Goal: Check status: Check status

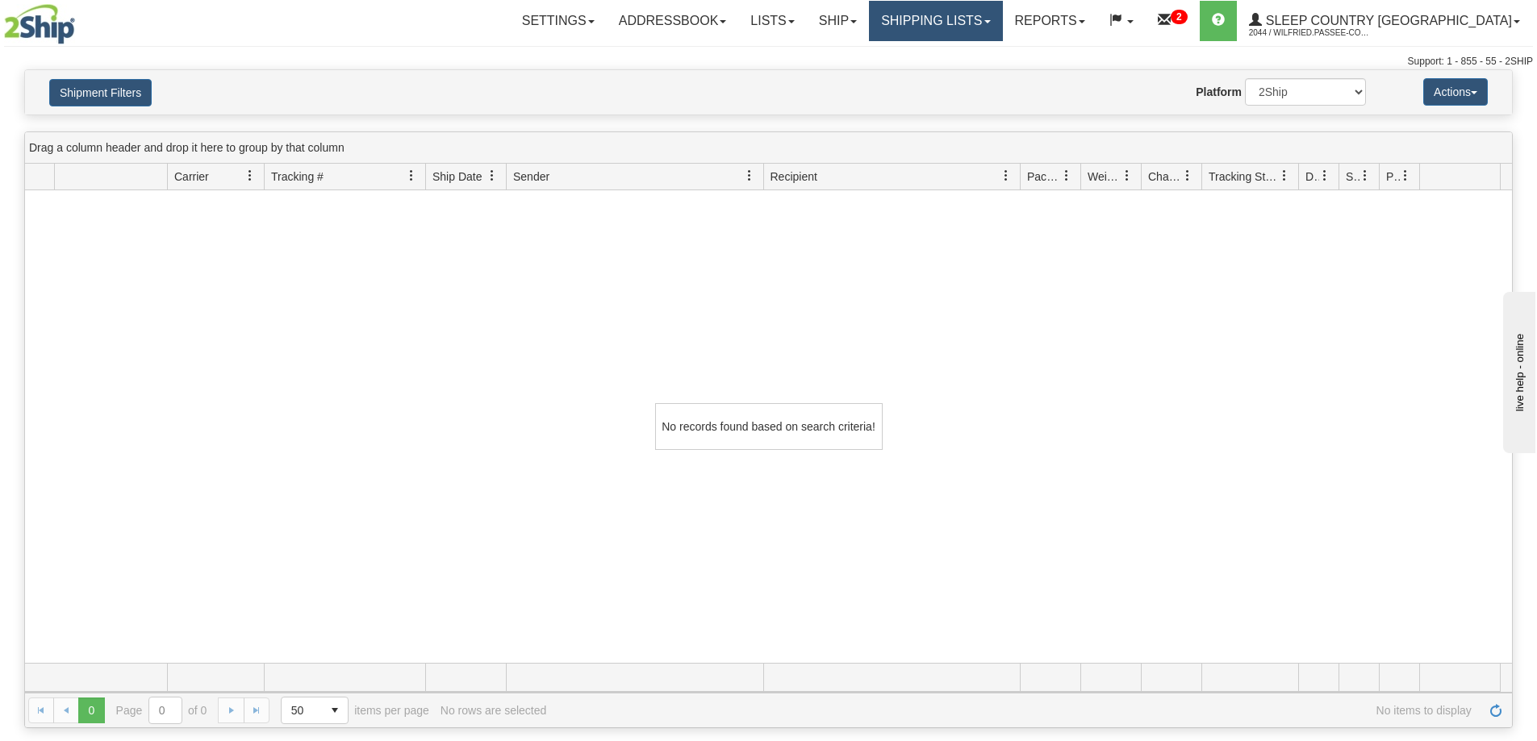
click at [1002, 29] on link "Shipping lists" at bounding box center [935, 21] width 133 height 40
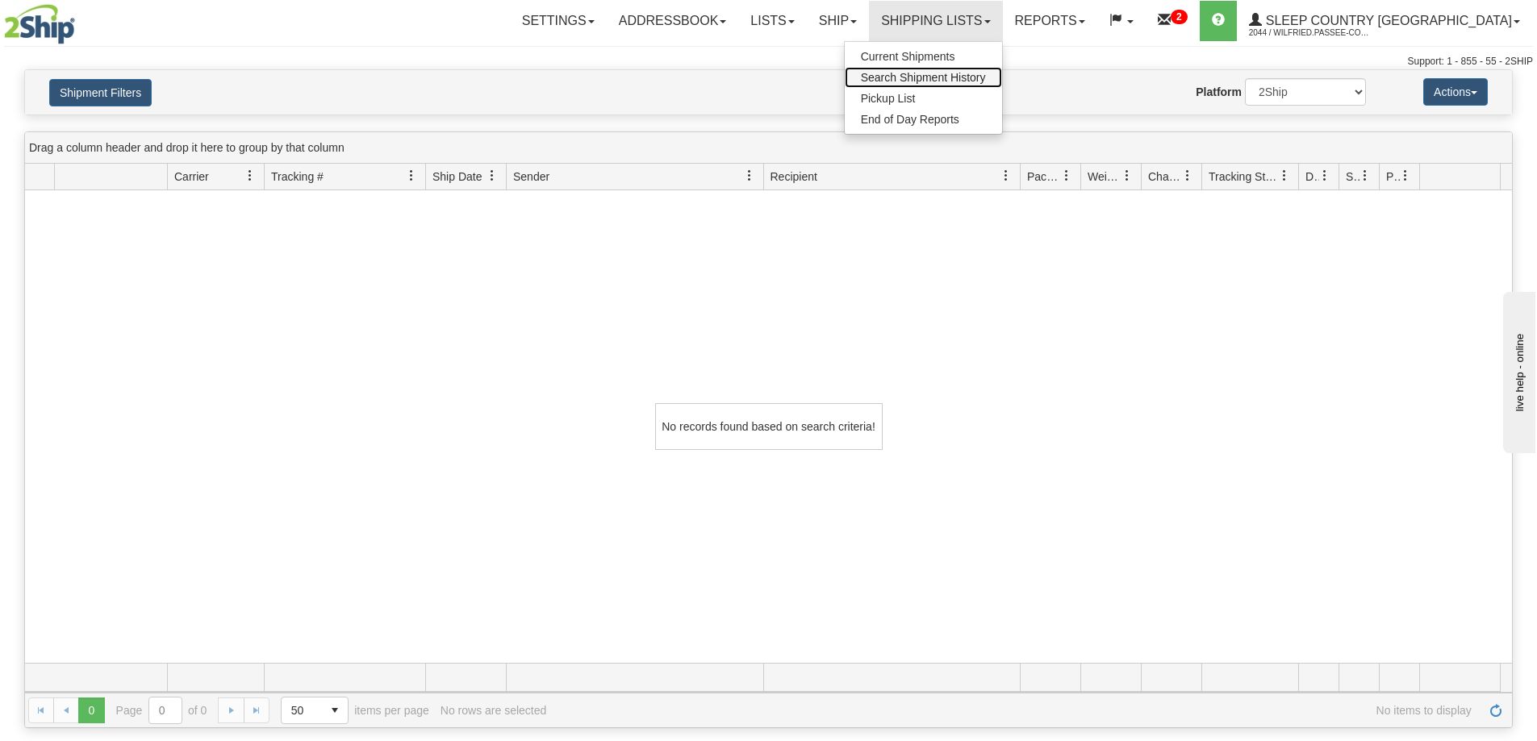
click at [986, 81] on span "Search Shipment History" at bounding box center [923, 77] width 125 height 13
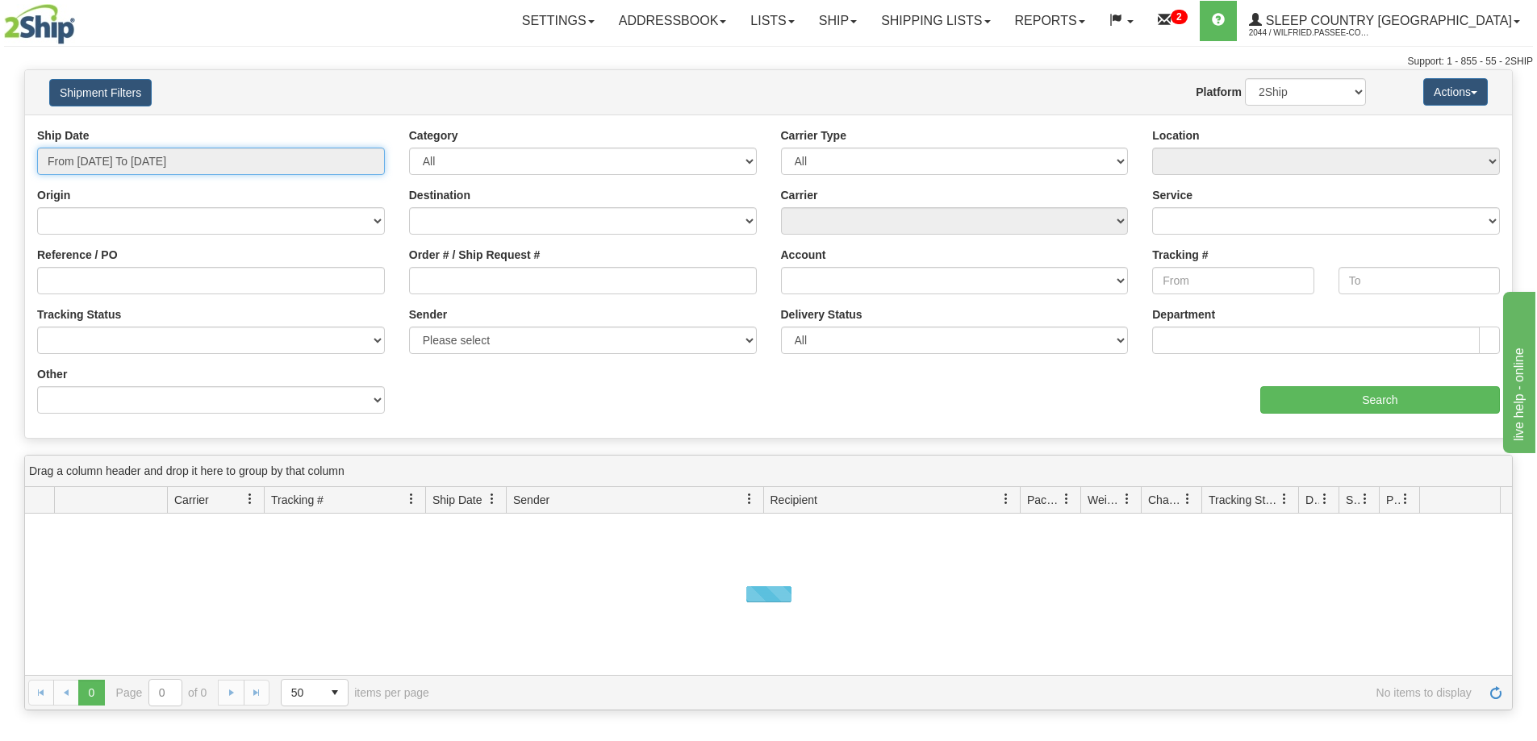
click at [198, 156] on input "From [DATE] To [DATE]" at bounding box center [211, 161] width 348 height 27
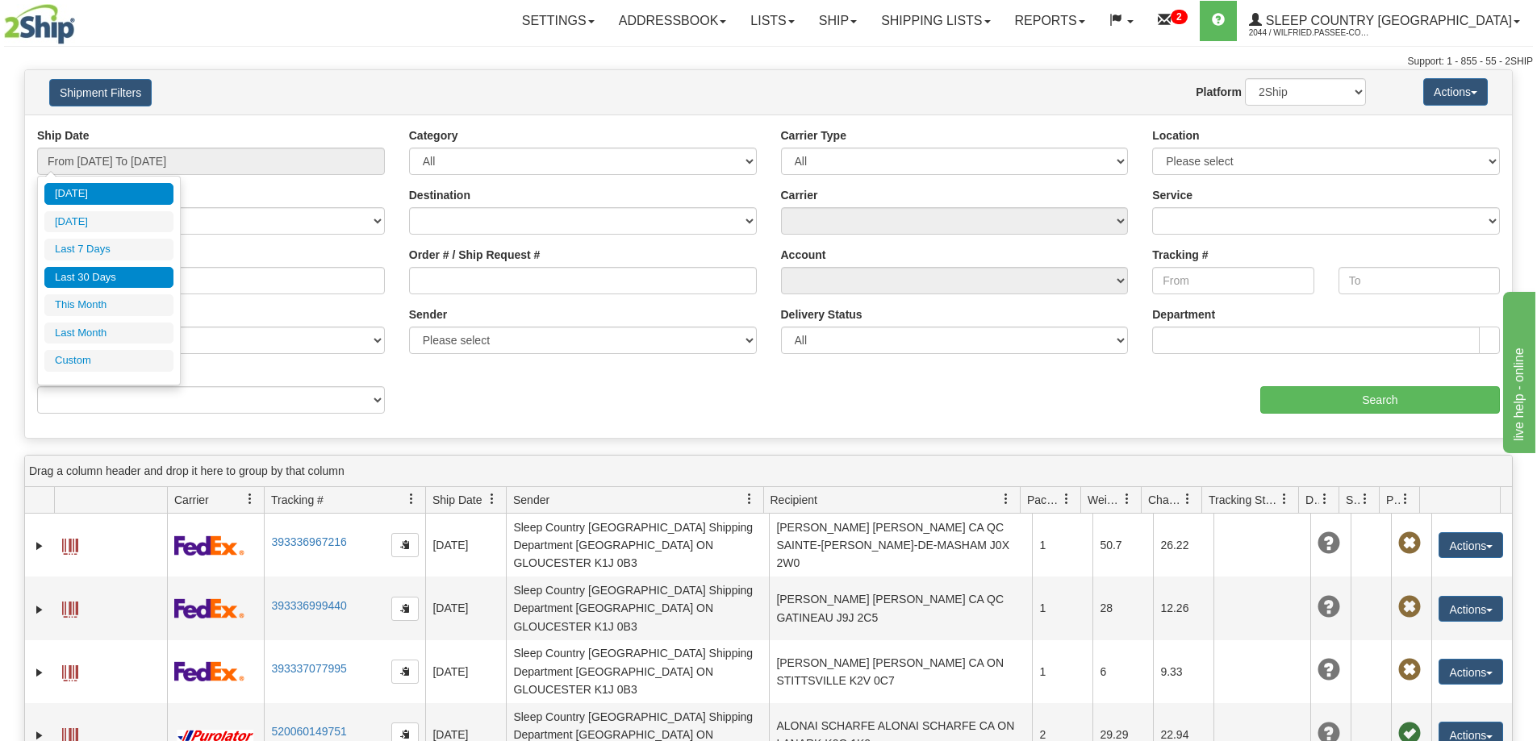
click at [149, 271] on li "Last 30 Days" at bounding box center [108, 278] width 129 height 22
type input "From [DATE] To [DATE]"
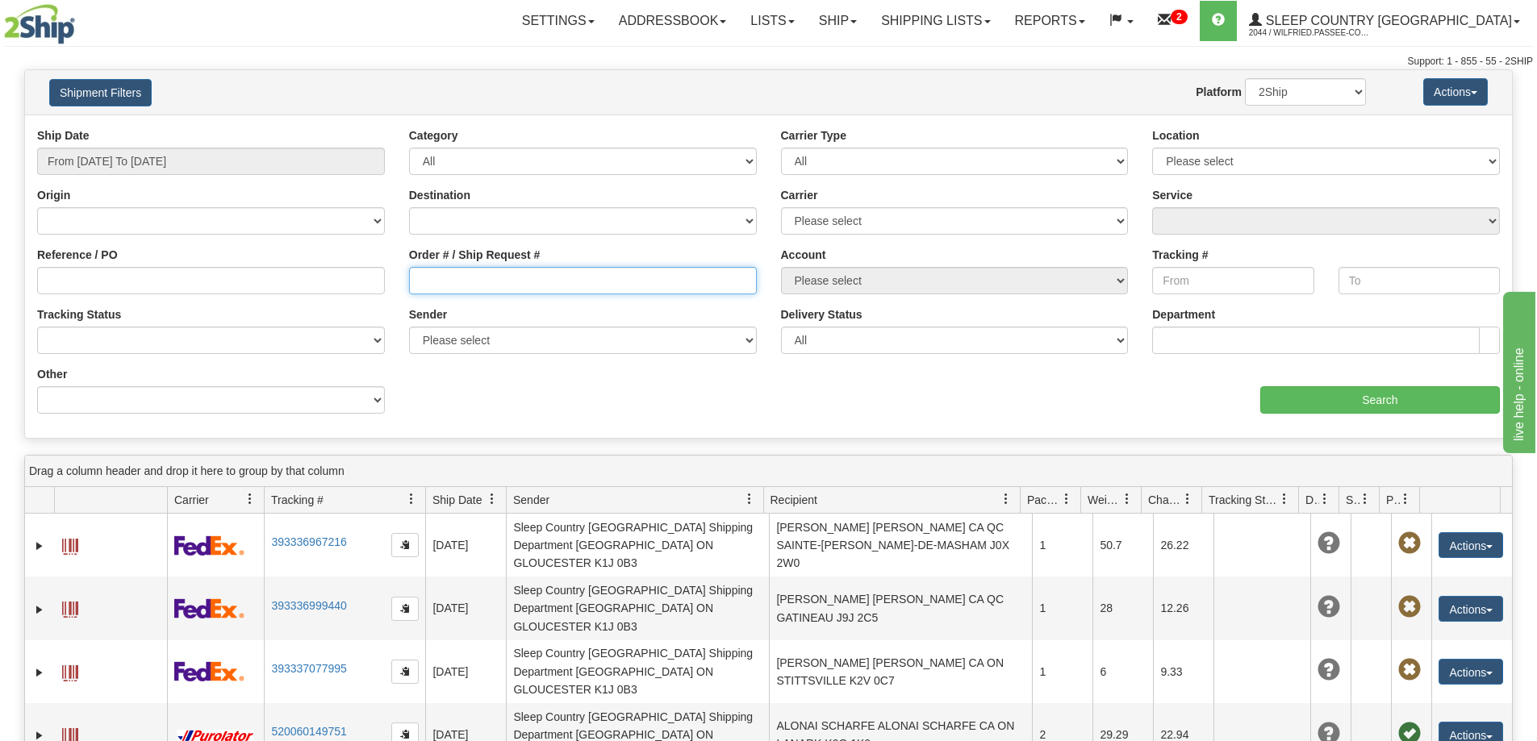
click at [508, 269] on input "Order # / Ship Request #" at bounding box center [583, 280] width 348 height 27
paste input "9000I008773"
type input "9000I008773"
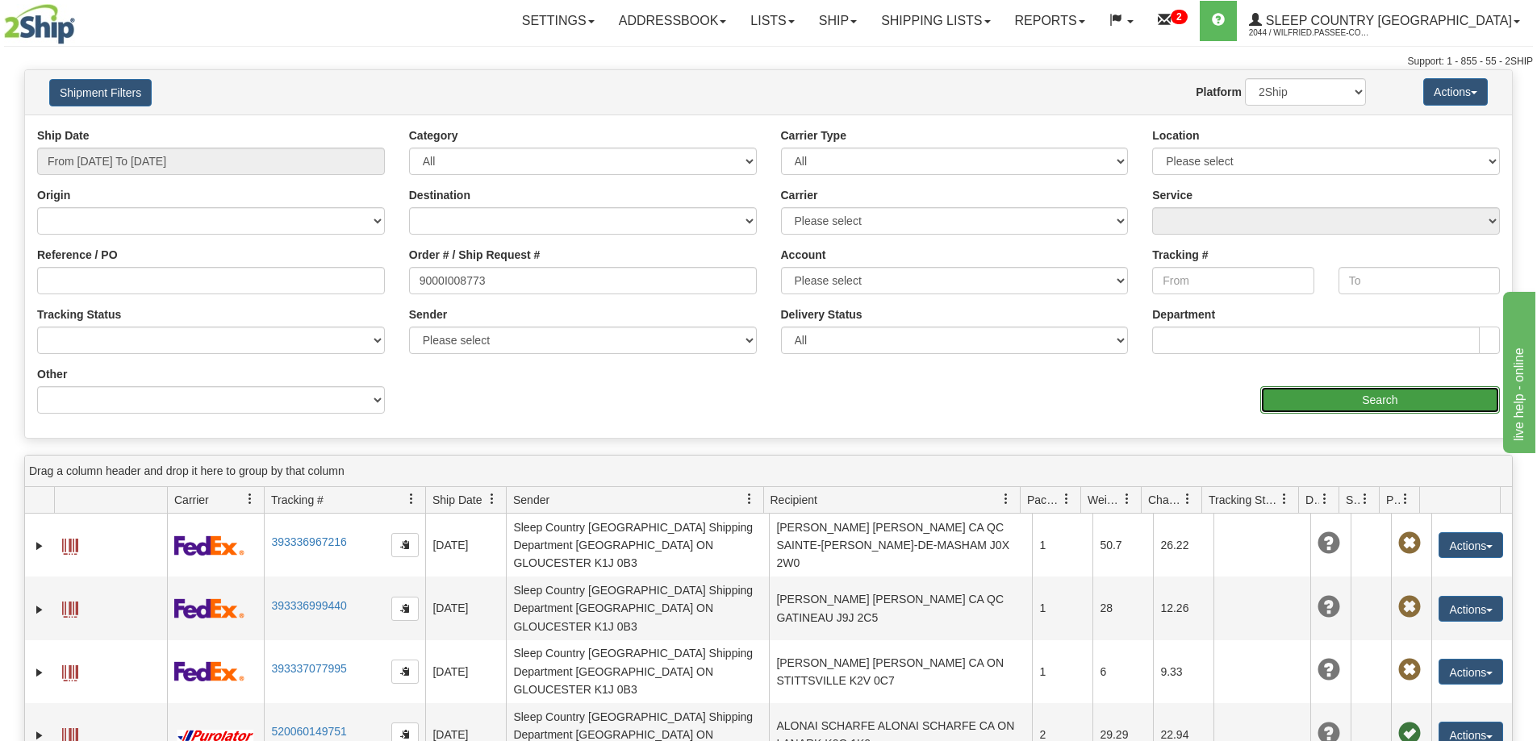
click at [1404, 394] on input "Search" at bounding box center [1380, 399] width 240 height 27
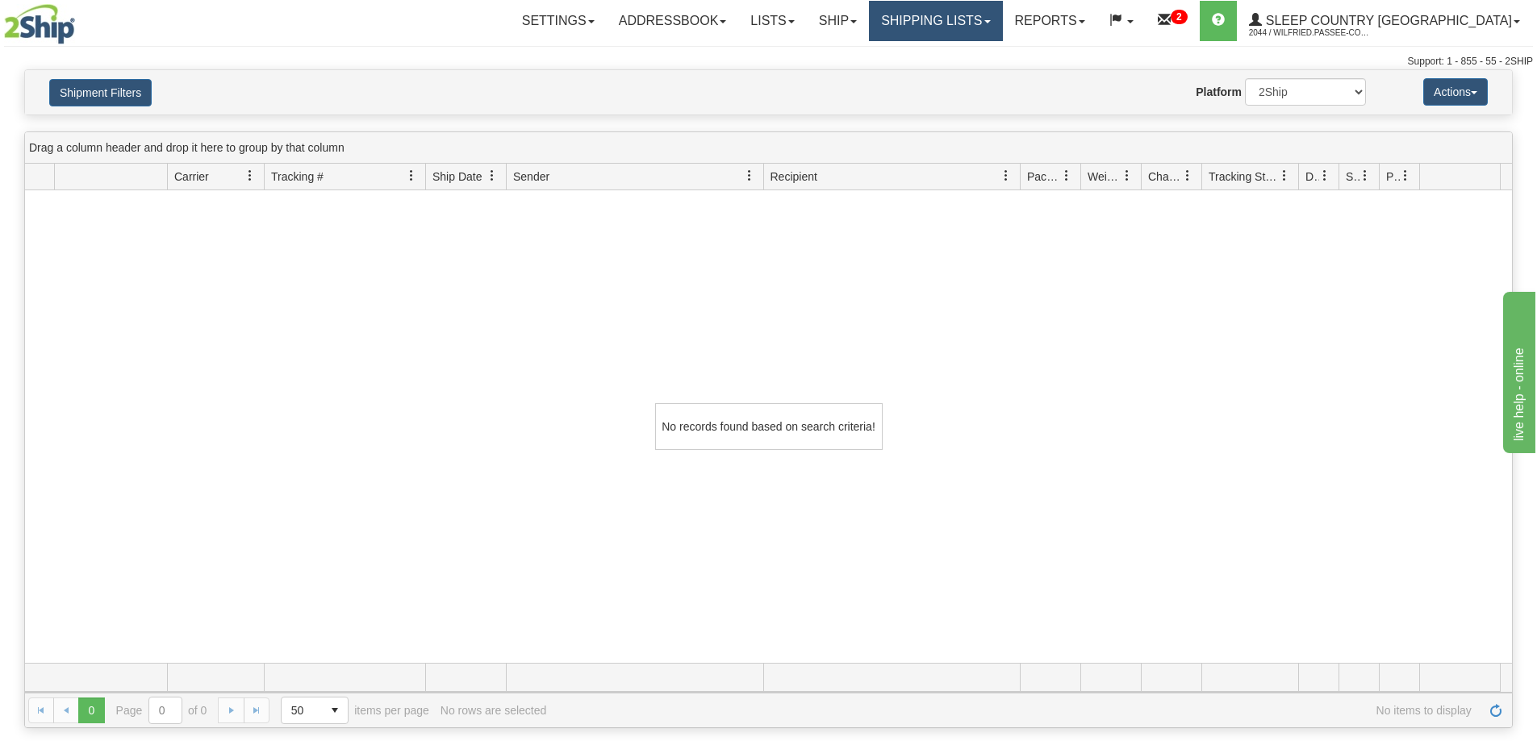
click at [979, 21] on link "Shipping lists" at bounding box center [935, 21] width 133 height 40
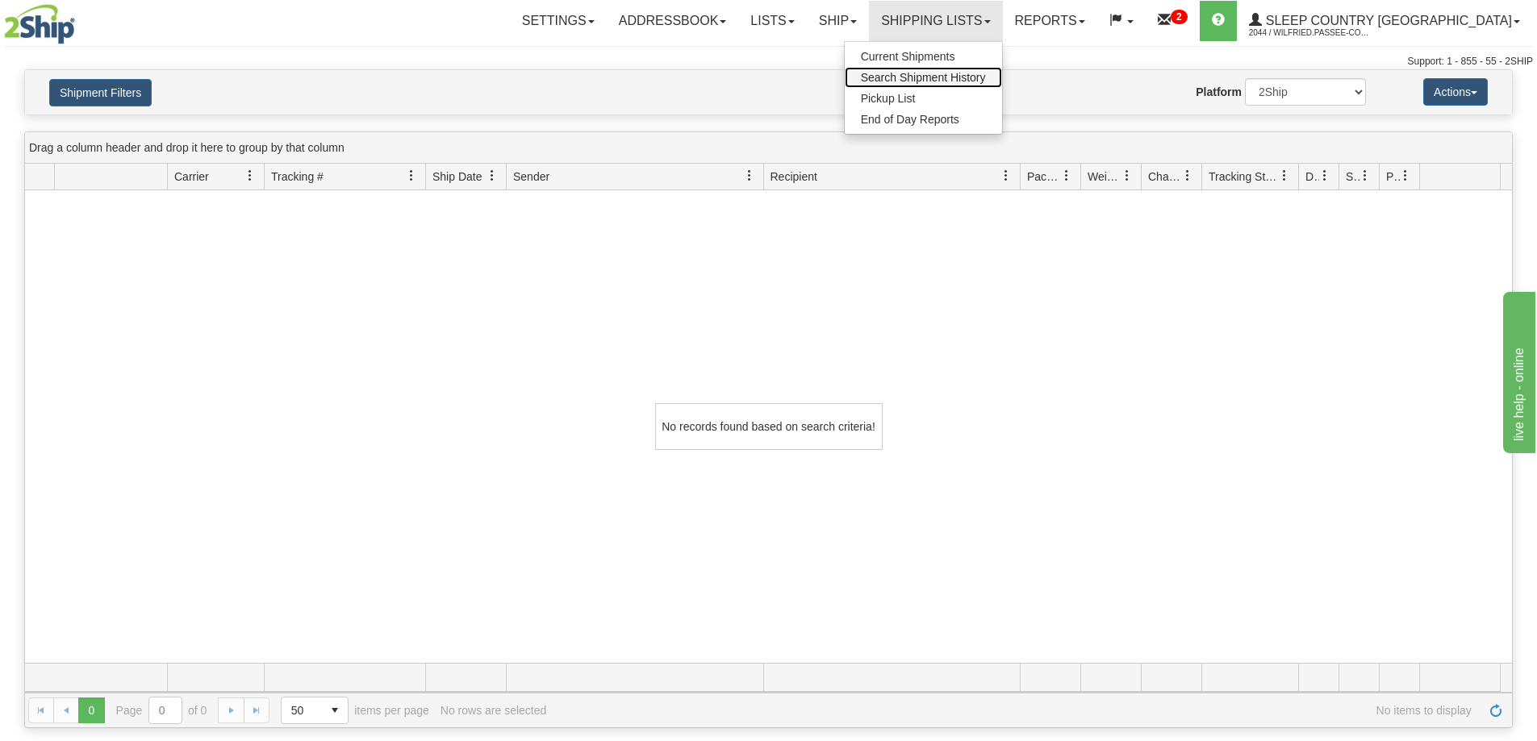
click at [986, 77] on span "Search Shipment History" at bounding box center [923, 77] width 125 height 13
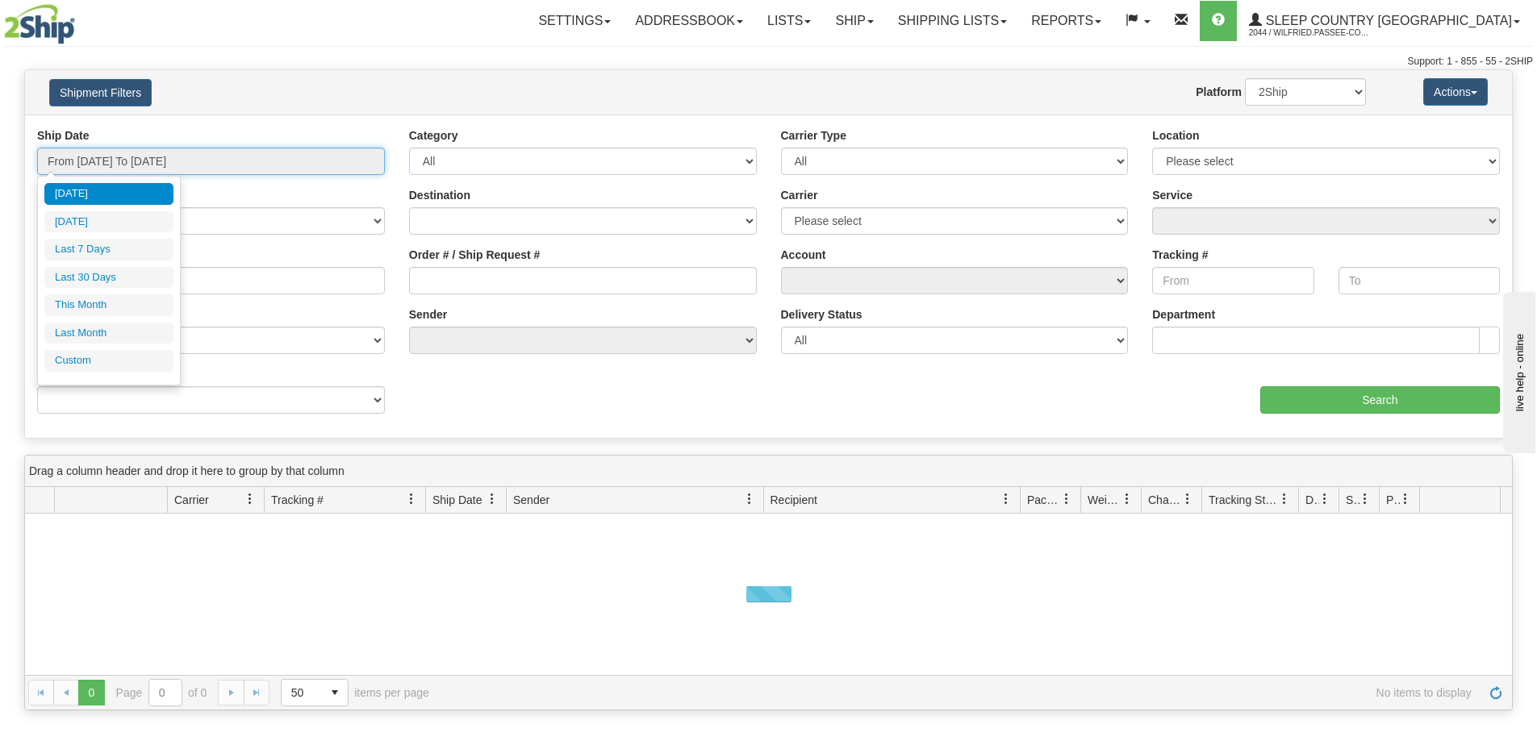
drag, startPoint x: 138, startPoint y: 160, endPoint x: 101, endPoint y: 183, distance: 43.9
click at [136, 160] on input "From [DATE] To [DATE]" at bounding box center [211, 161] width 348 height 27
click at [95, 275] on li "Last 30 Days" at bounding box center [108, 278] width 129 height 22
type input "From [DATE] To [DATE]"
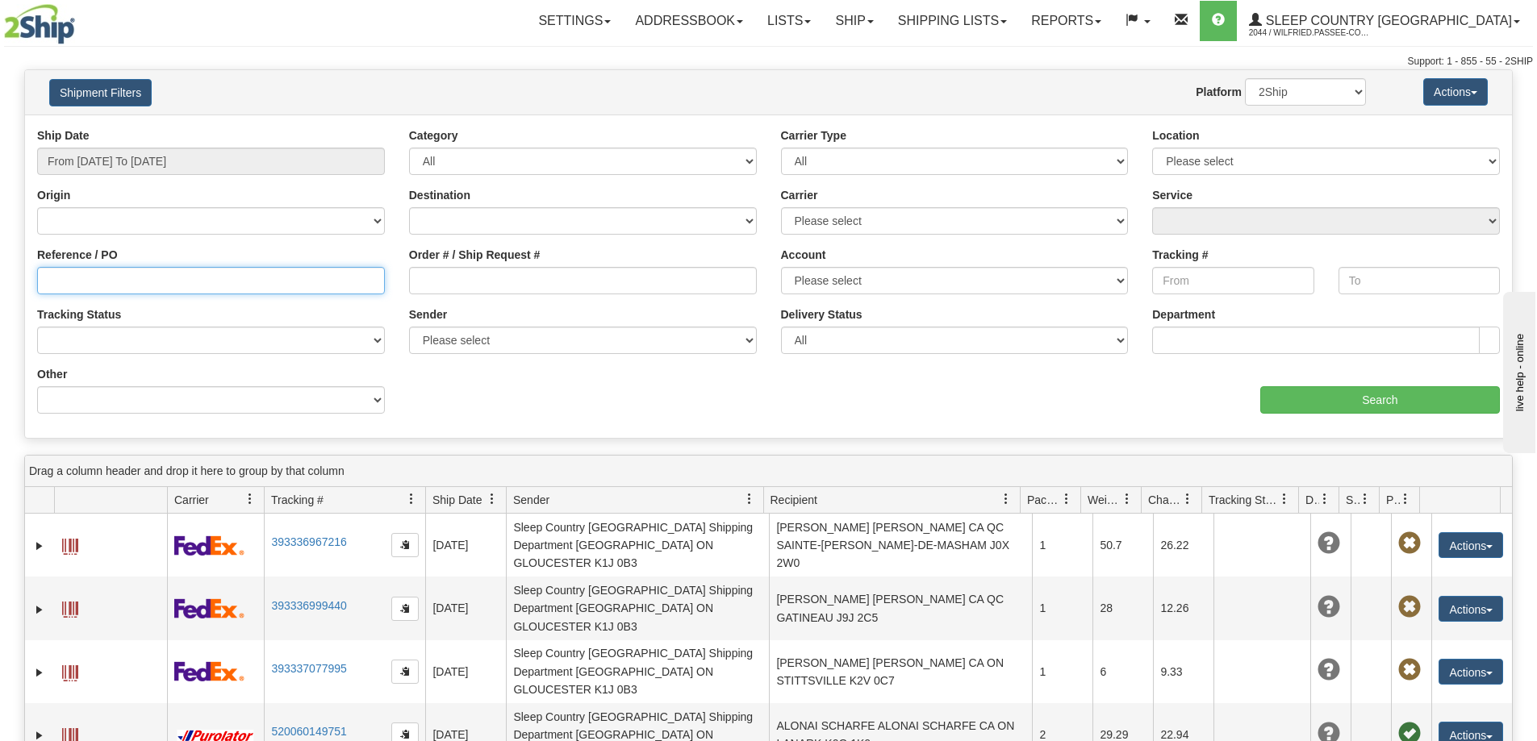
click at [148, 284] on input "Reference / PO" at bounding box center [211, 280] width 348 height 27
paste input "9000I008773"
type input "9000I008773"
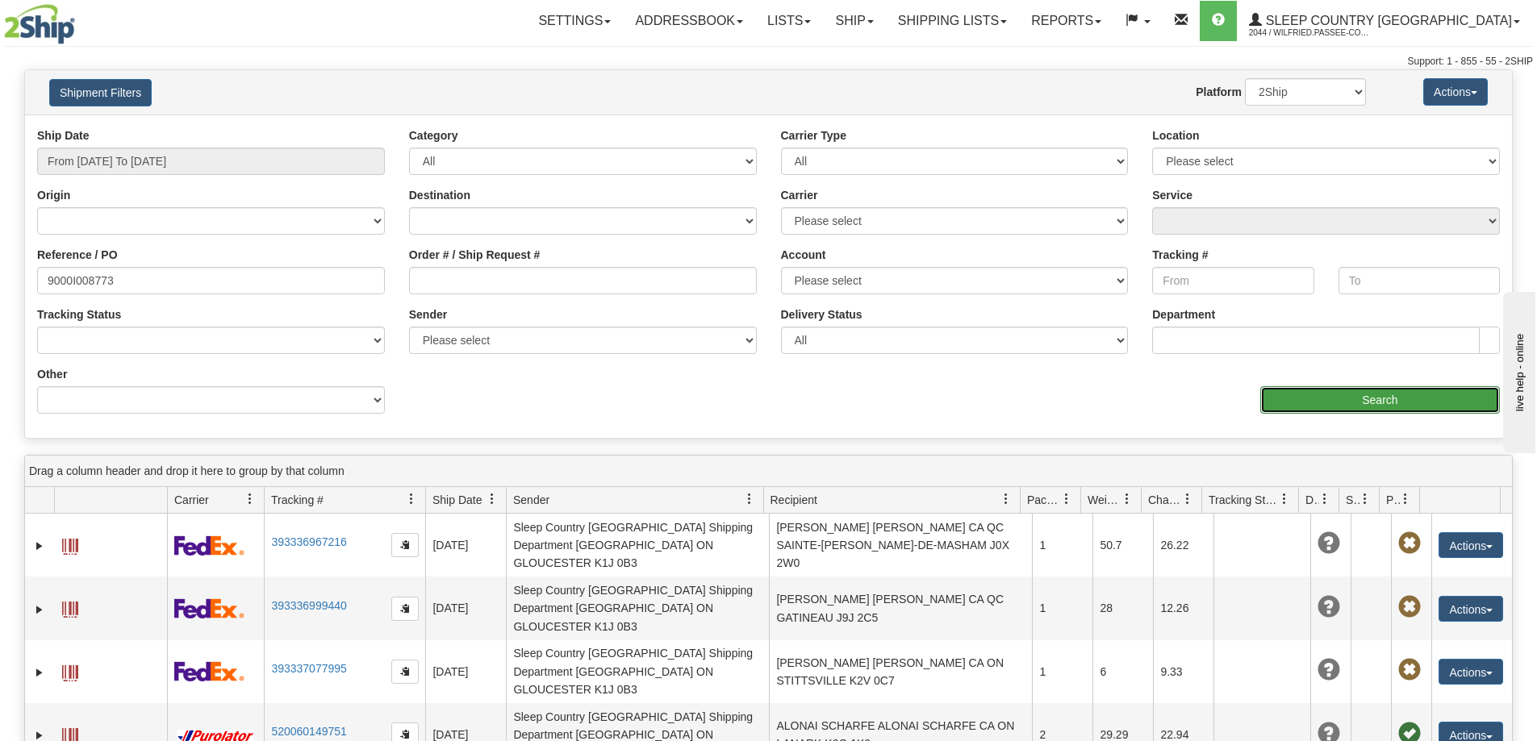
click at [1358, 407] on input "Search" at bounding box center [1380, 399] width 240 height 27
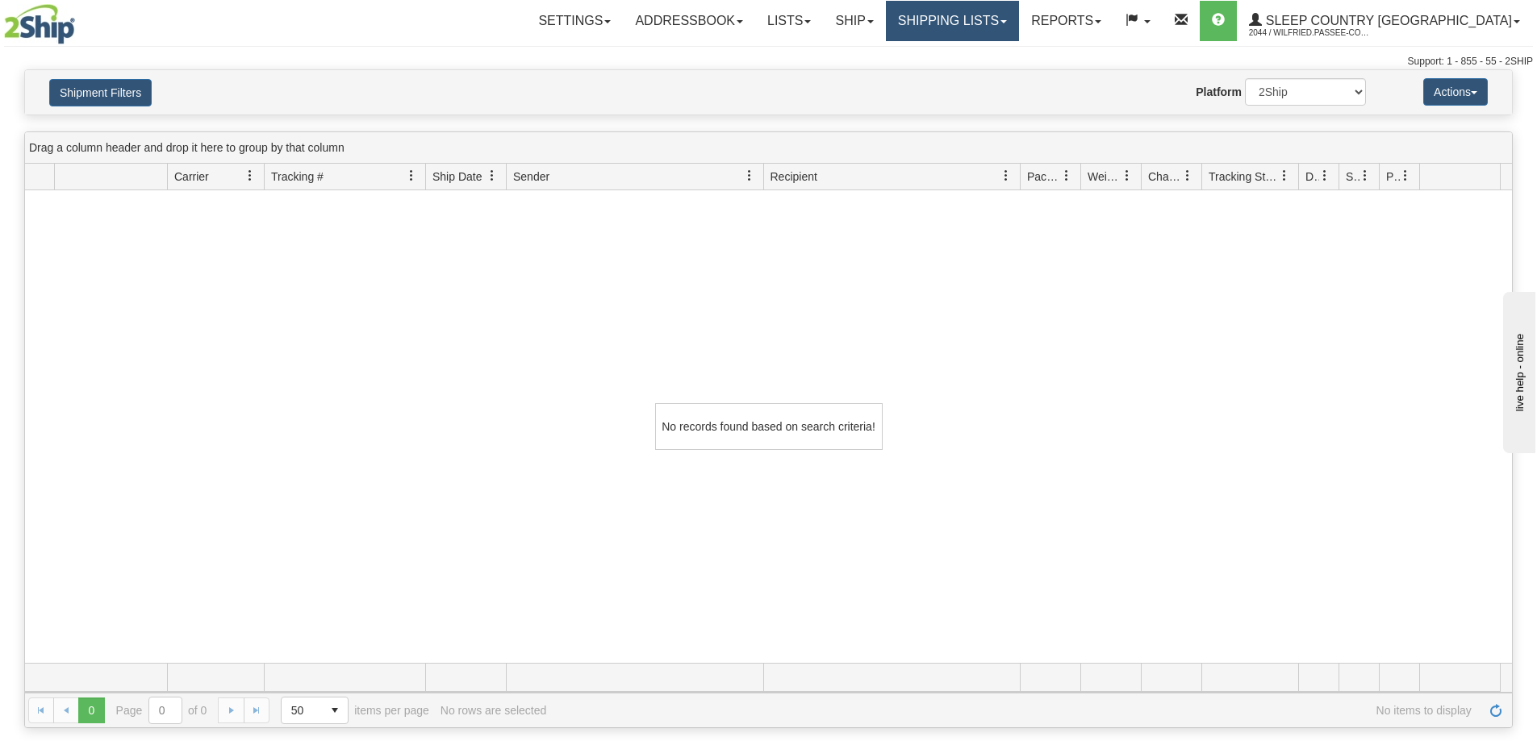
click at [993, 23] on link "Shipping lists" at bounding box center [952, 21] width 133 height 40
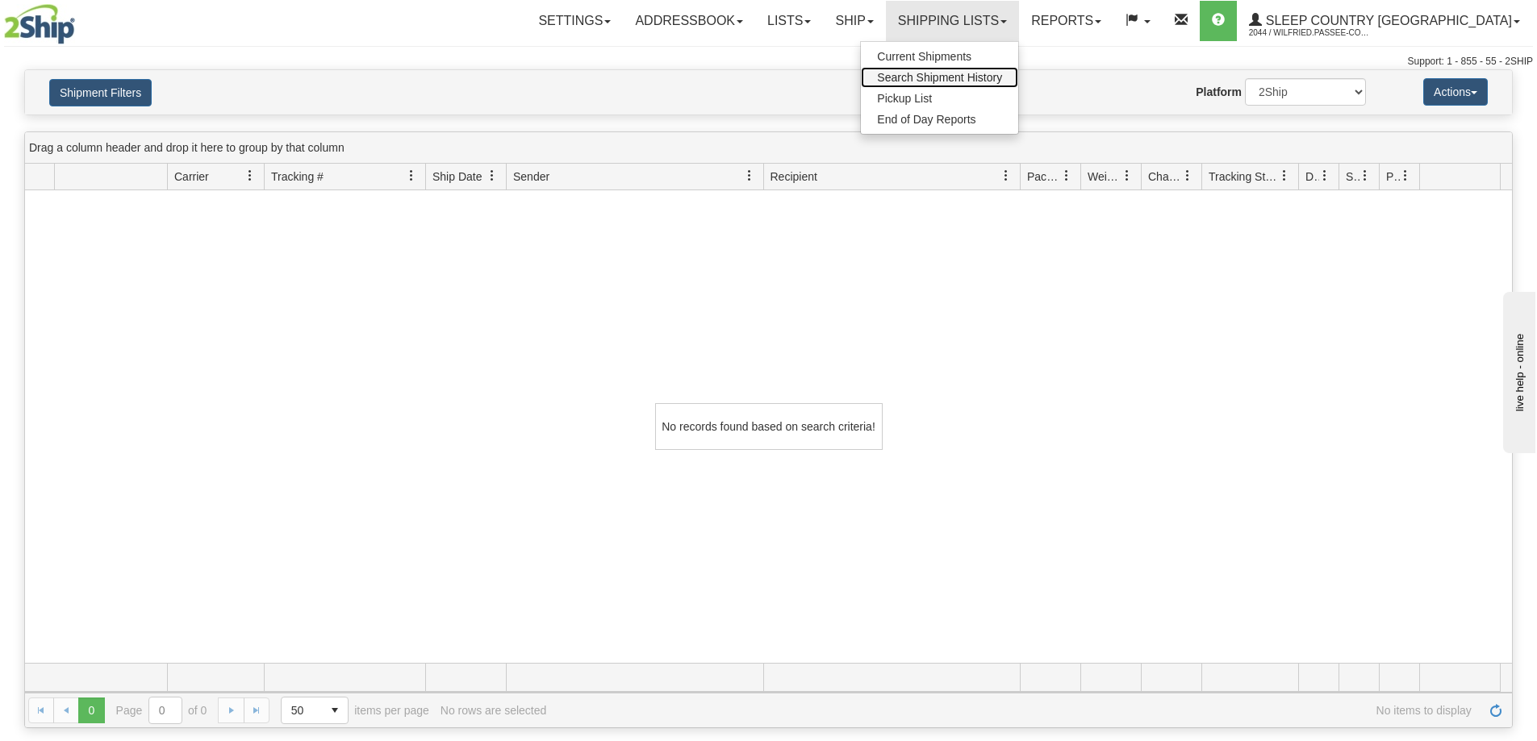
click at [992, 75] on span "Search Shipment History" at bounding box center [939, 77] width 125 height 13
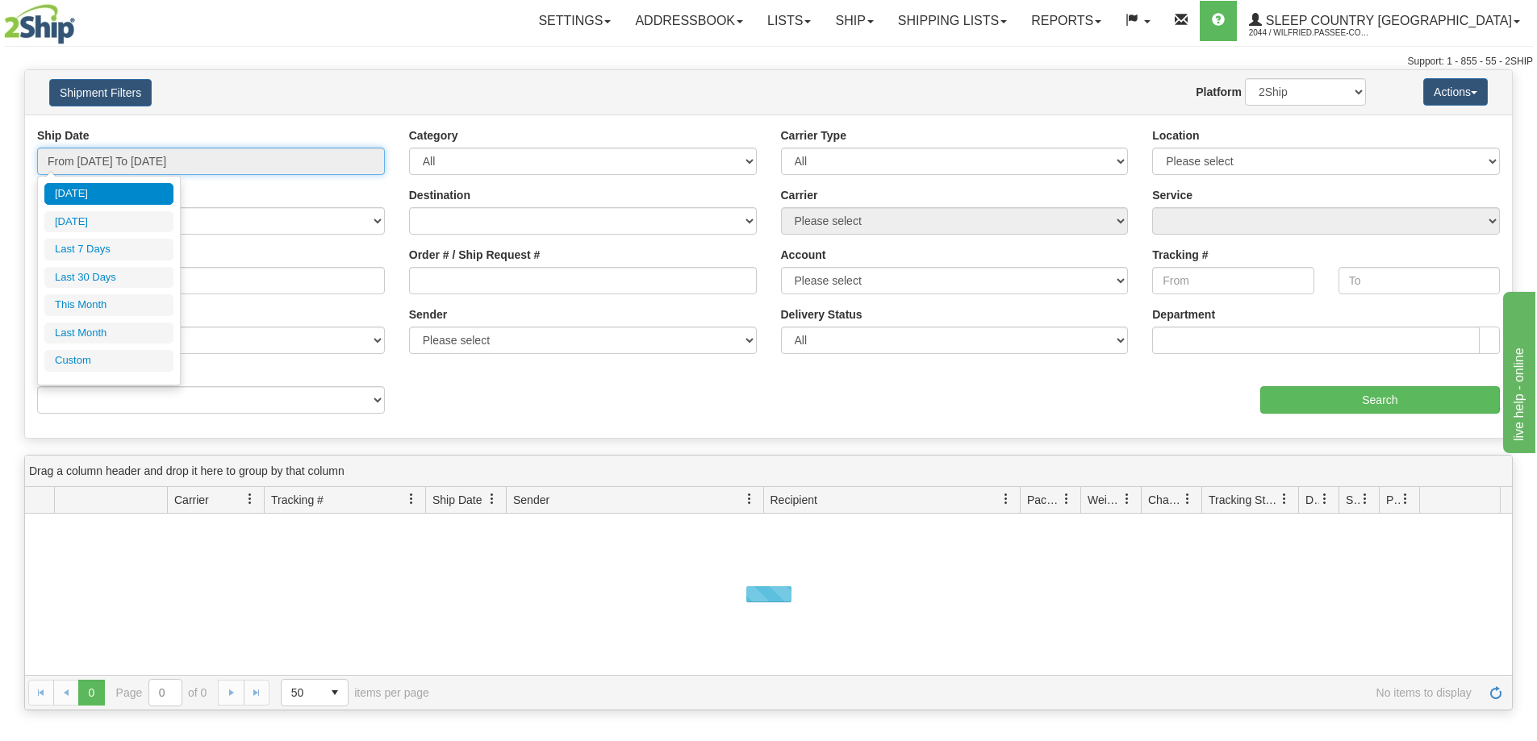
click at [145, 158] on input "From [DATE] To [DATE]" at bounding box center [211, 161] width 348 height 27
click at [107, 272] on li "Last 30 Days" at bounding box center [108, 278] width 129 height 22
type input "From [DATE] To [DATE]"
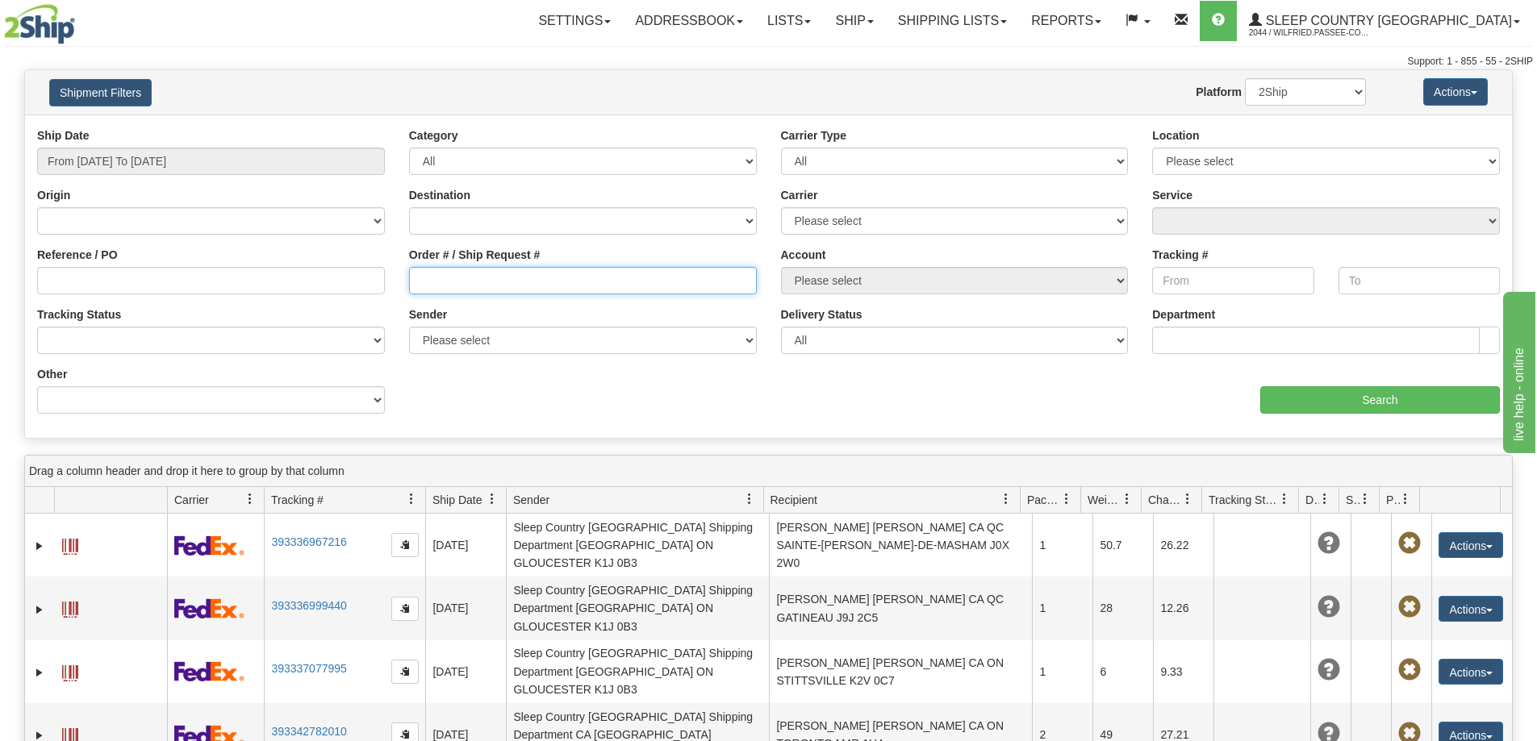
click at [503, 272] on input "Order # / Ship Request #" at bounding box center [583, 280] width 348 height 27
paste input "9002I096144"
type input "9002I096144"
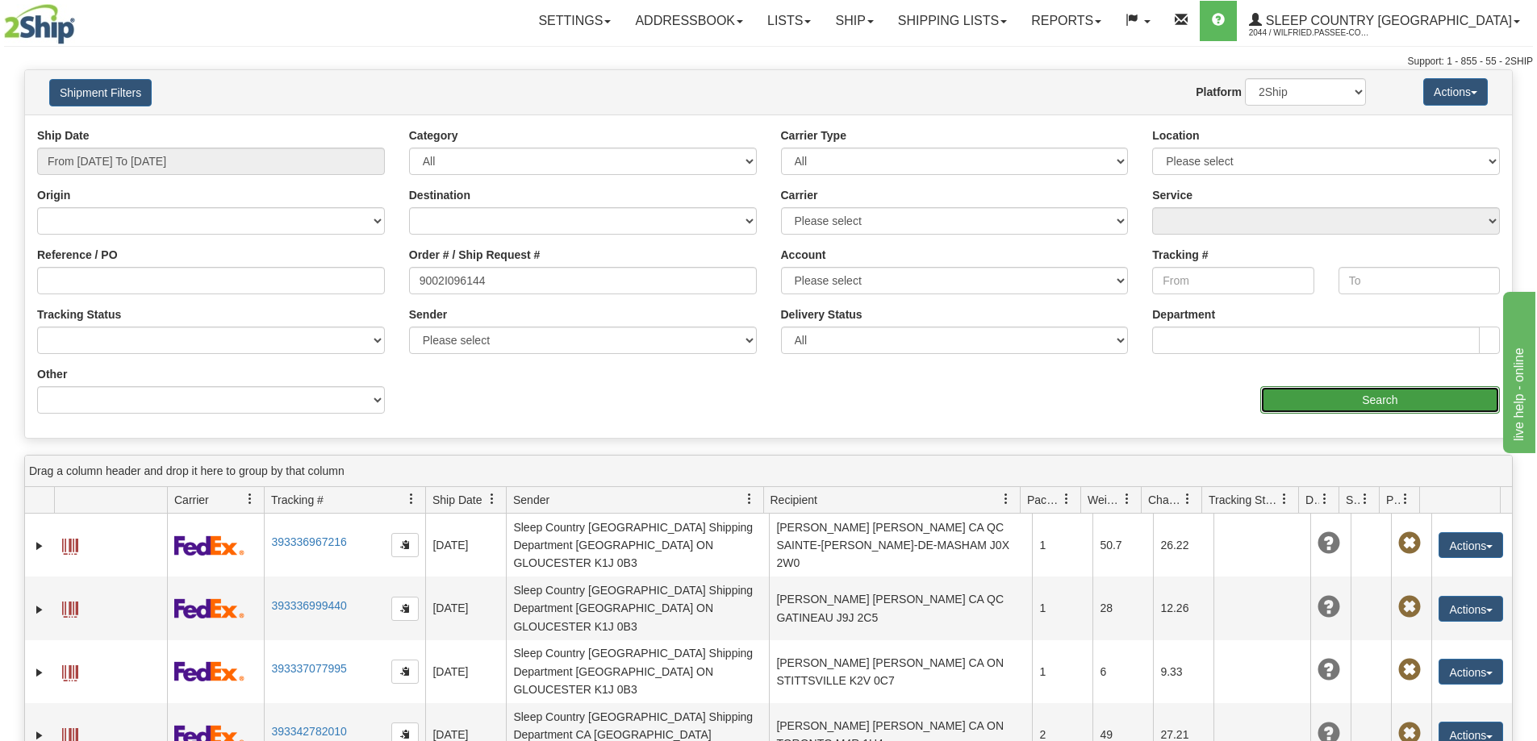
drag, startPoint x: 1345, startPoint y: 403, endPoint x: 1332, endPoint y: 405, distance: 13.8
click at [1332, 405] on input "Search" at bounding box center [1380, 399] width 240 height 27
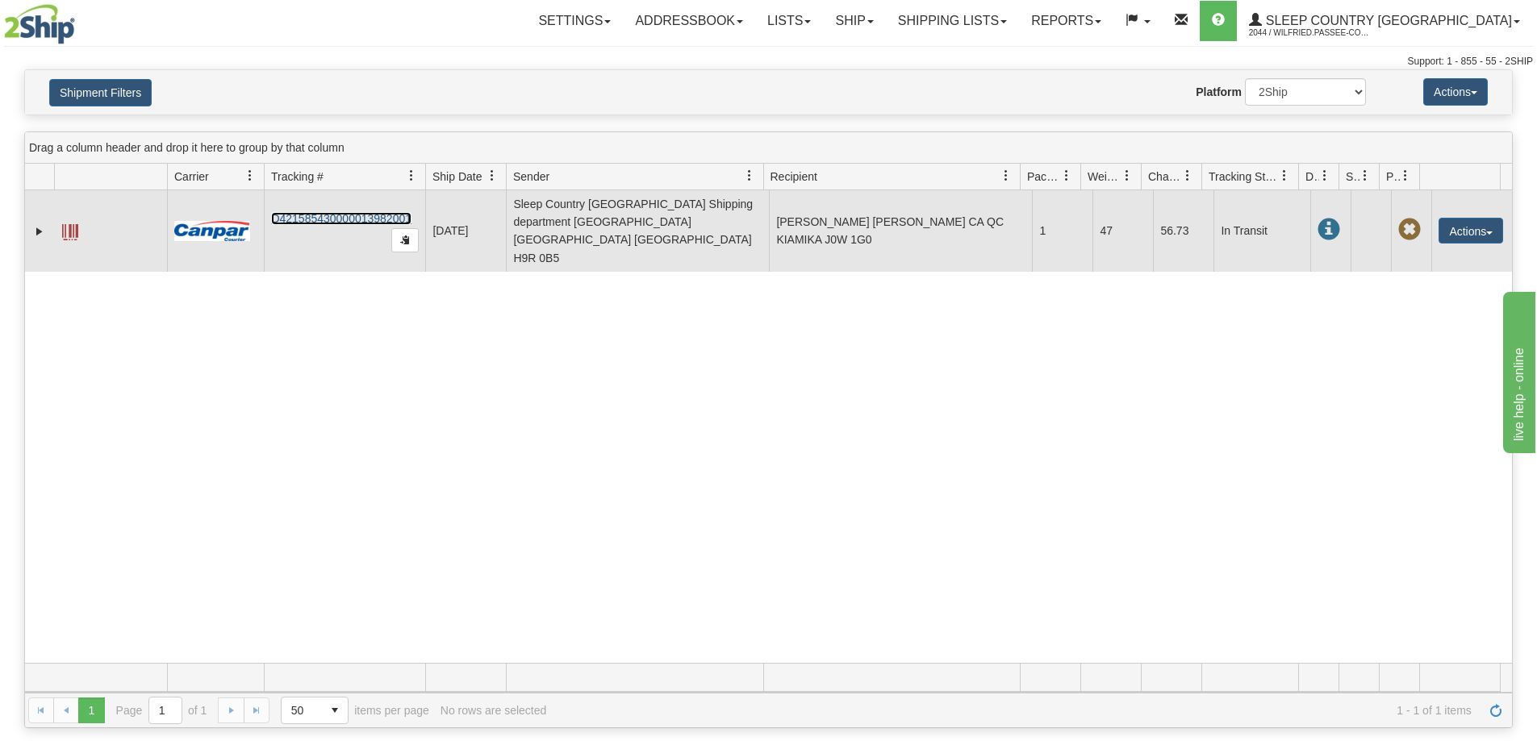
click at [359, 212] on link "D421585430000013982001" at bounding box center [341, 218] width 140 height 13
